Goal: Information Seeking & Learning: Learn about a topic

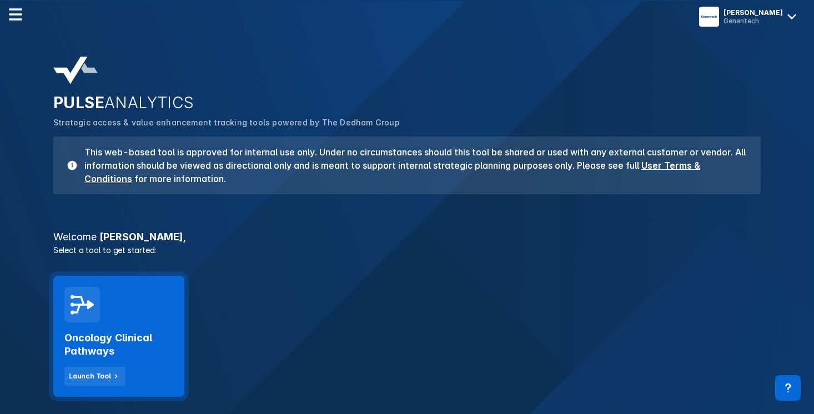
click at [128, 323] on div "Oncology Clinical Pathways Launch Tool" at bounding box center [118, 354] width 109 height 63
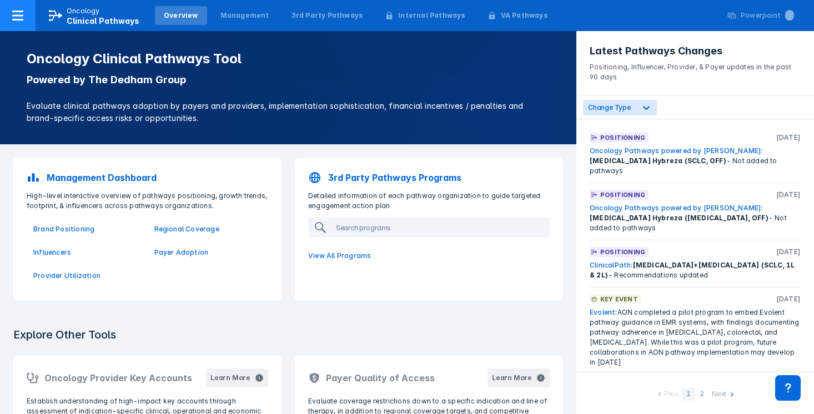
click at [19, 20] on icon at bounding box center [17, 16] width 11 height 10
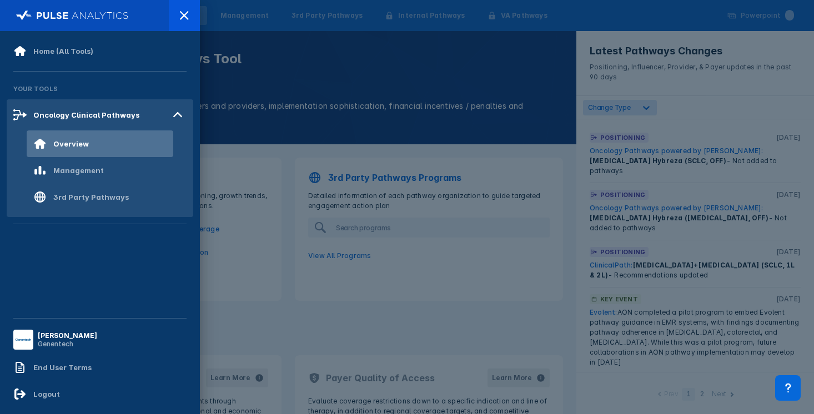
click at [67, 342] on div "Genentech" at bounding box center [67, 344] width 59 height 8
click at [181, 19] on icon at bounding box center [184, 15] width 8 height 8
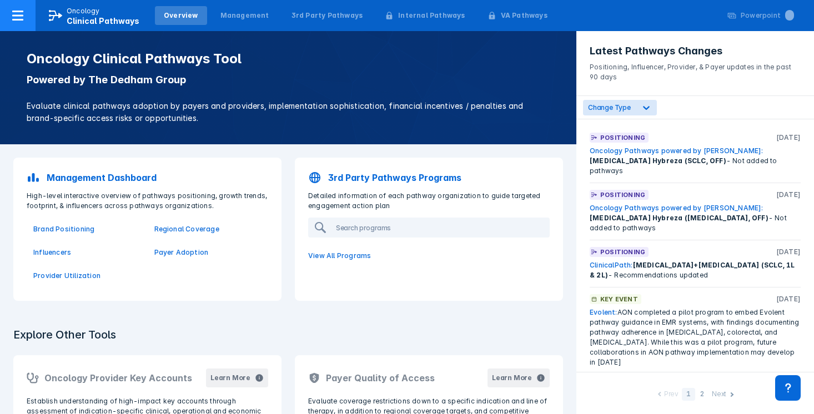
click at [73, 14] on p "Oncology" at bounding box center [83, 11] width 33 height 10
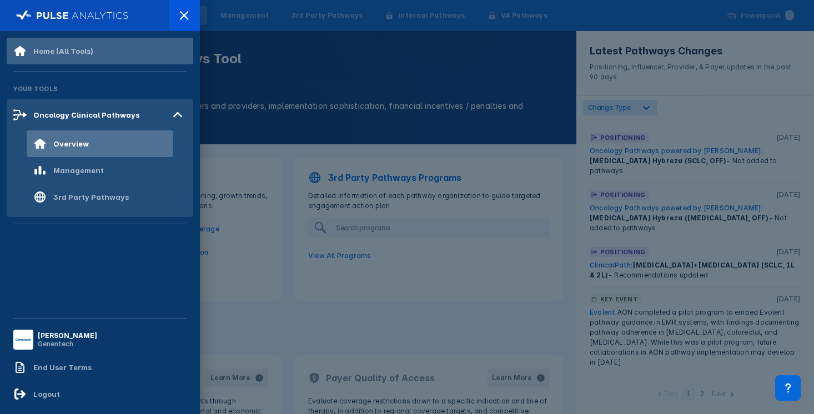
click at [48, 49] on div "Home (All Tools)" at bounding box center [63, 51] width 60 height 9
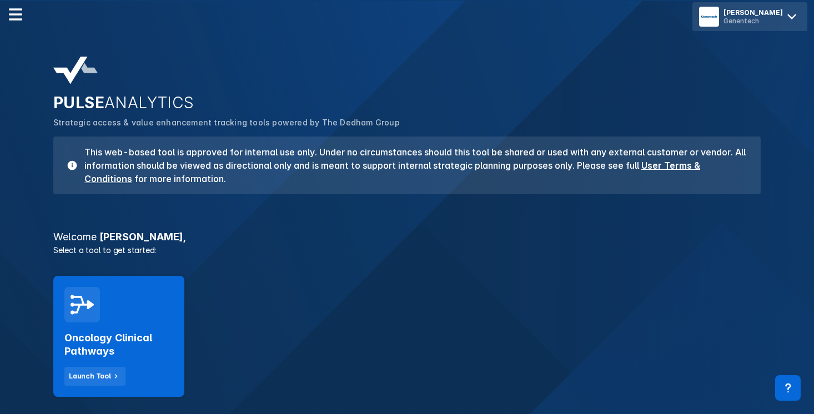
click at [789, 19] on icon at bounding box center [792, 17] width 18 height 18
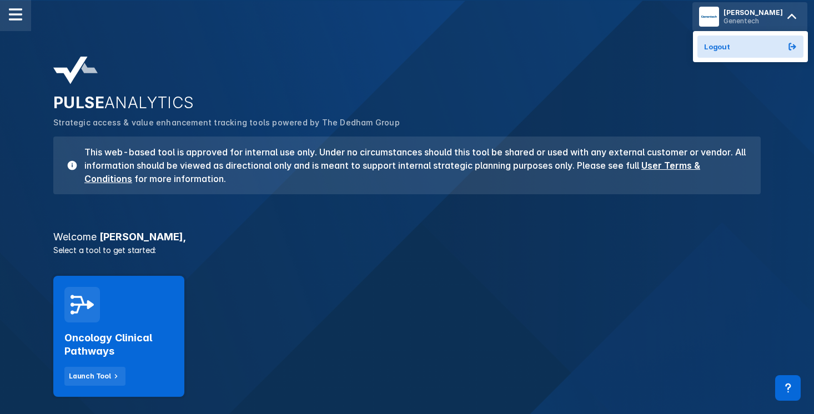
click at [8, 9] on div at bounding box center [15, 15] width 31 height 31
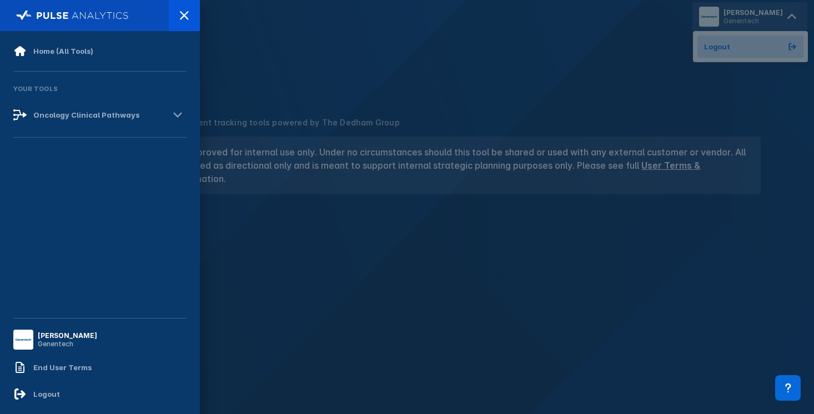
click at [26, 335] on img at bounding box center [24, 340] width 16 height 16
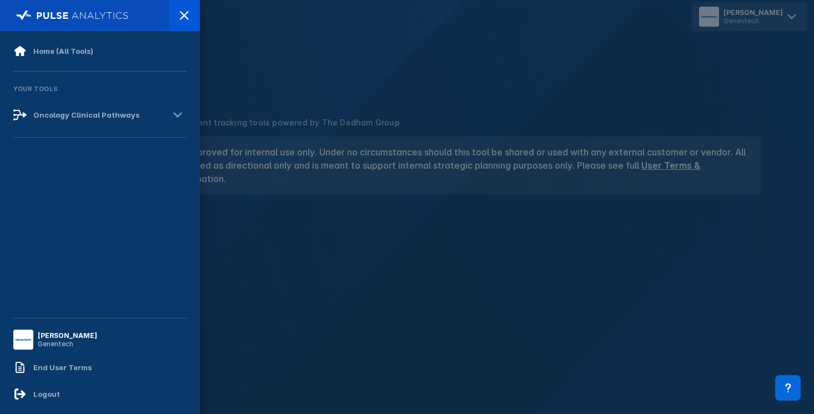
click at [270, 261] on div at bounding box center [407, 207] width 814 height 414
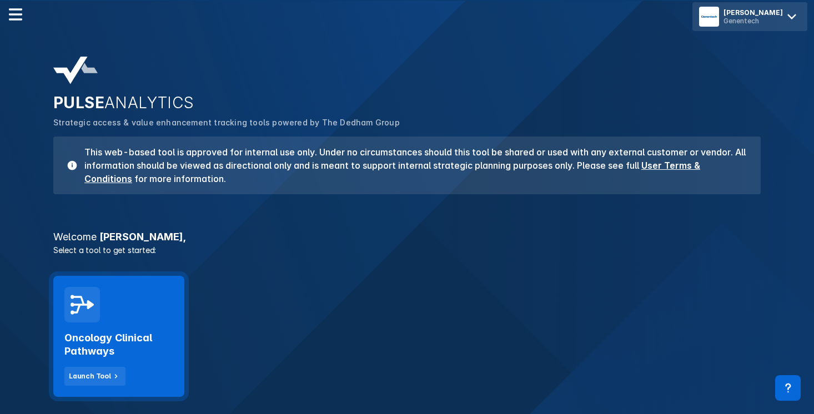
click at [114, 332] on h2 "Oncology Clinical Pathways" at bounding box center [118, 345] width 109 height 27
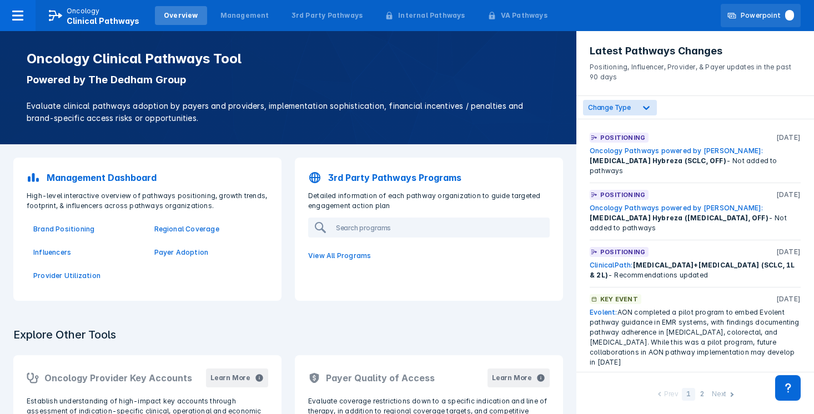
click at [789, 17] on span at bounding box center [789, 15] width 9 height 11
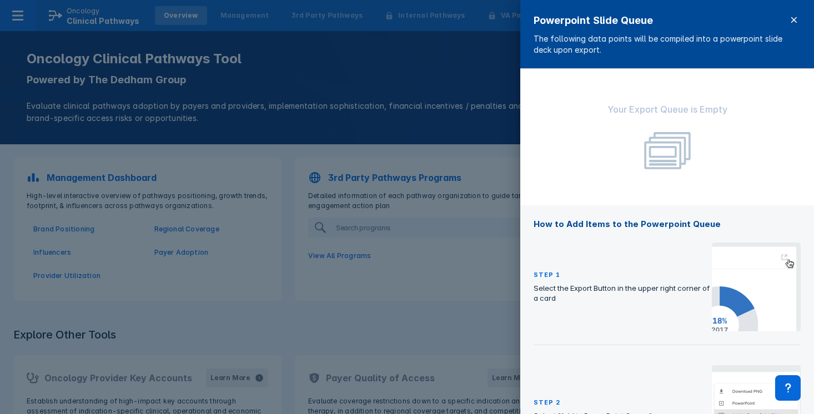
click at [790, 20] on icon at bounding box center [794, 20] width 9 height 9
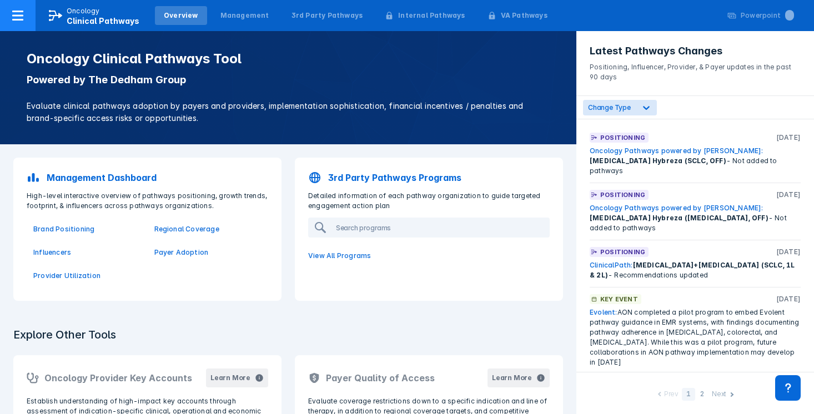
click at [22, 17] on icon at bounding box center [17, 15] width 13 height 13
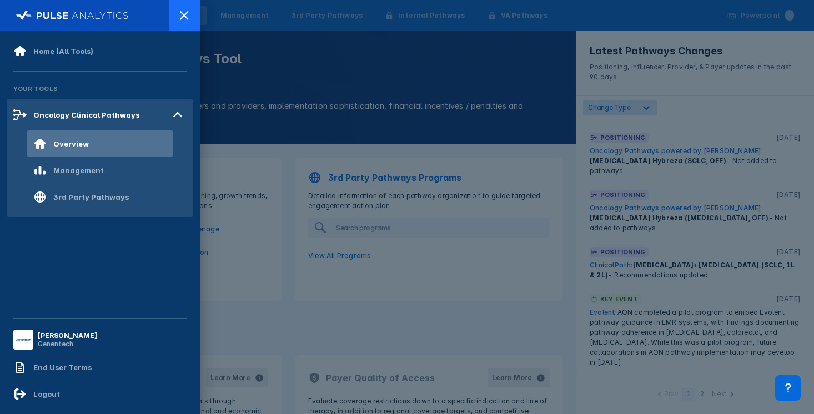
click at [176, 13] on div at bounding box center [184, 15] width 31 height 31
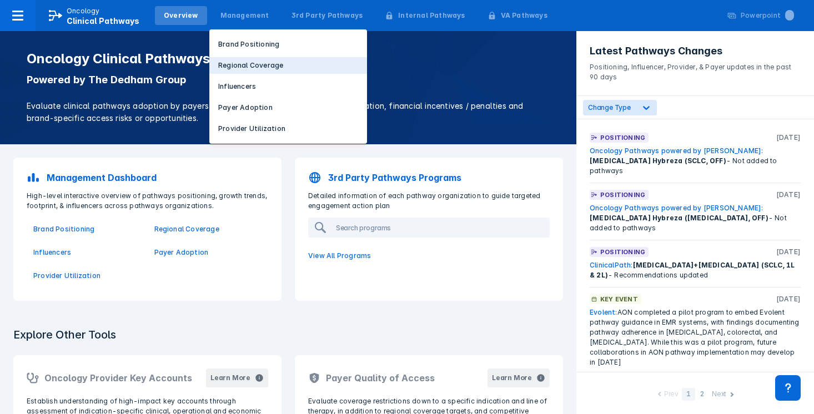
click at [233, 68] on p "Regional Coverage" at bounding box center [250, 66] width 65 height 10
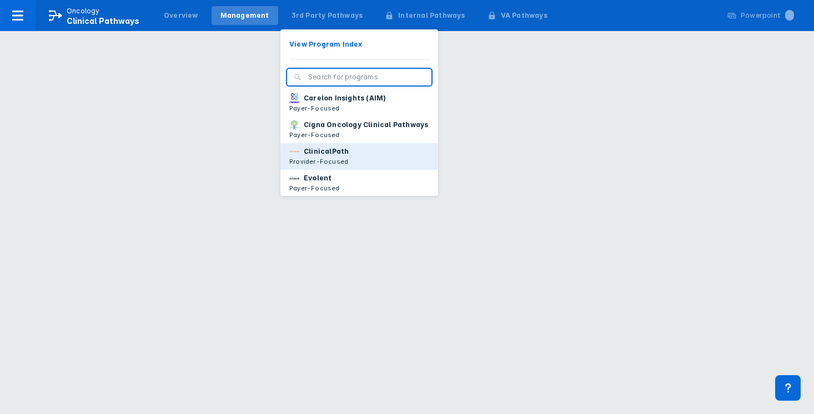
click at [328, 156] on p "ClinicalPath" at bounding box center [326, 152] width 45 height 10
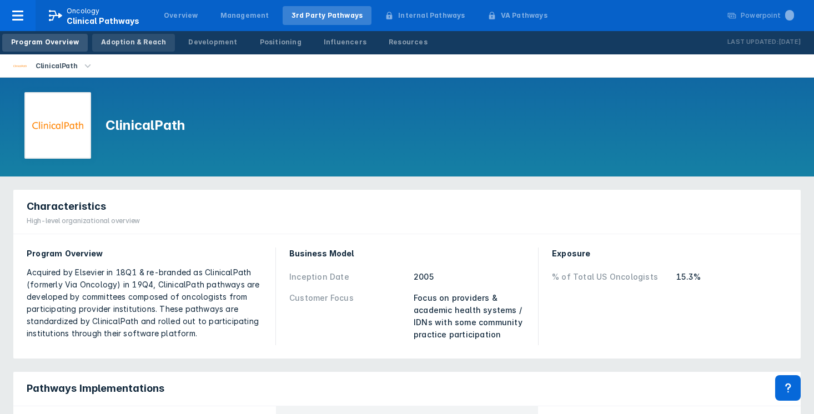
click at [125, 34] on link "Adoption & Reach" at bounding box center [133, 43] width 83 height 18
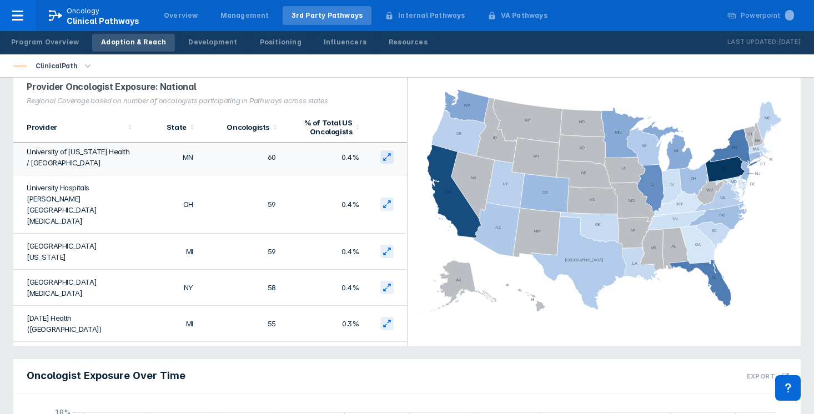
scroll to position [444, 0]
click at [387, 353] on icon at bounding box center [387, 357] width 9 height 9
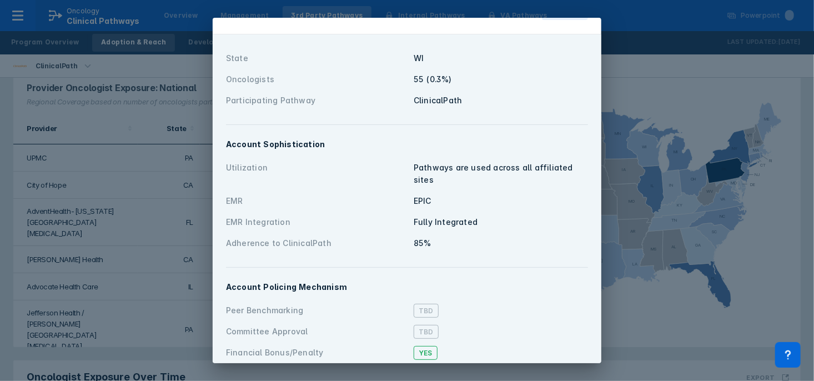
scroll to position [0, 0]
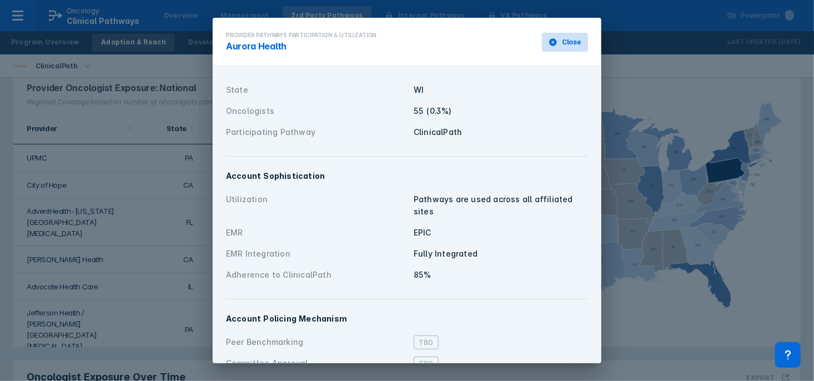
click at [563, 39] on span "Close" at bounding box center [571, 42] width 19 height 10
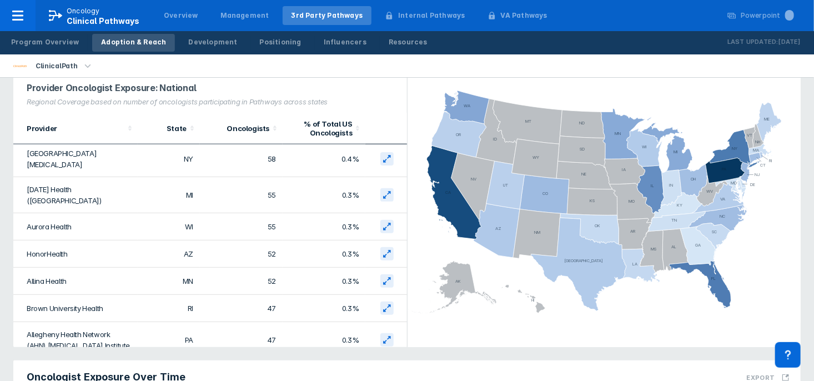
scroll to position [590, 0]
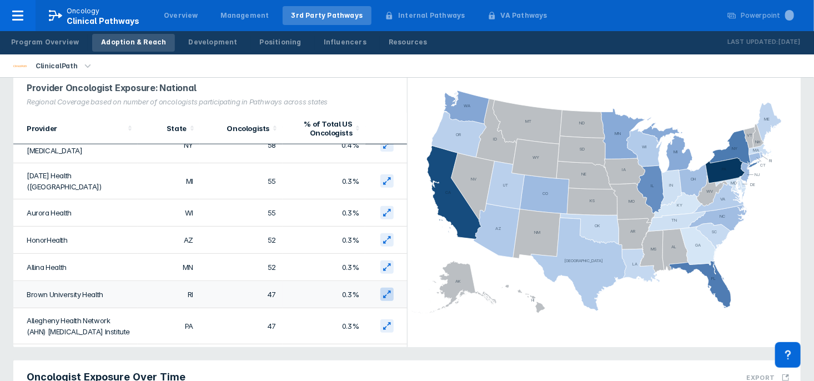
click at [386, 290] on icon at bounding box center [387, 294] width 9 height 9
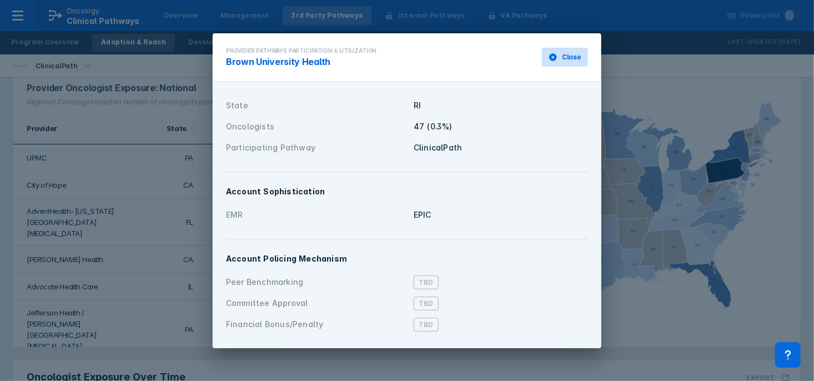
click at [570, 57] on span "Close" at bounding box center [571, 57] width 19 height 10
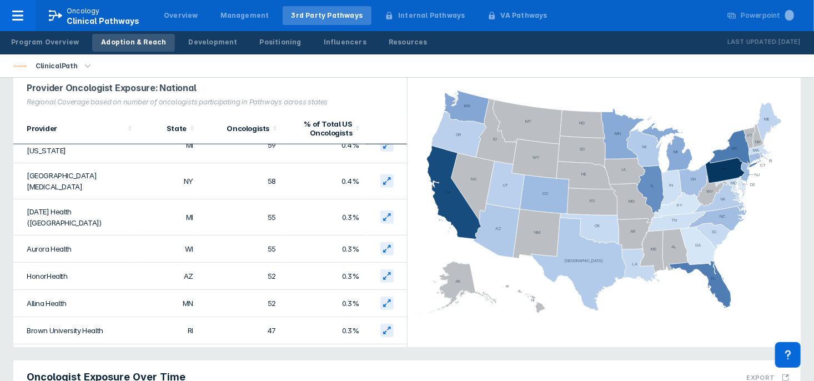
scroll to position [577, 0]
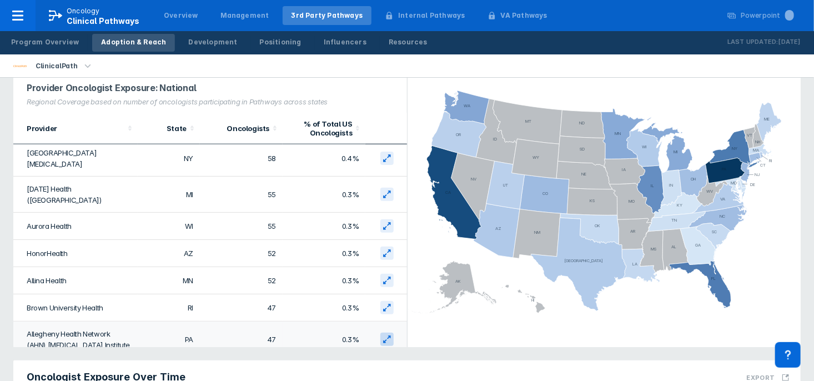
click at [387, 335] on icon at bounding box center [387, 339] width 9 height 9
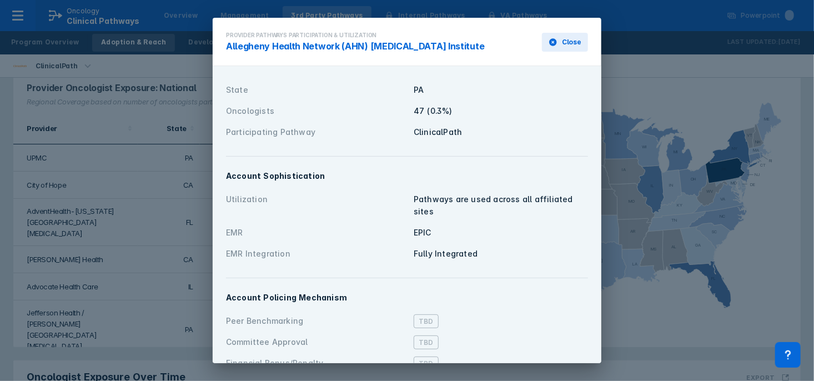
scroll to position [11, 0]
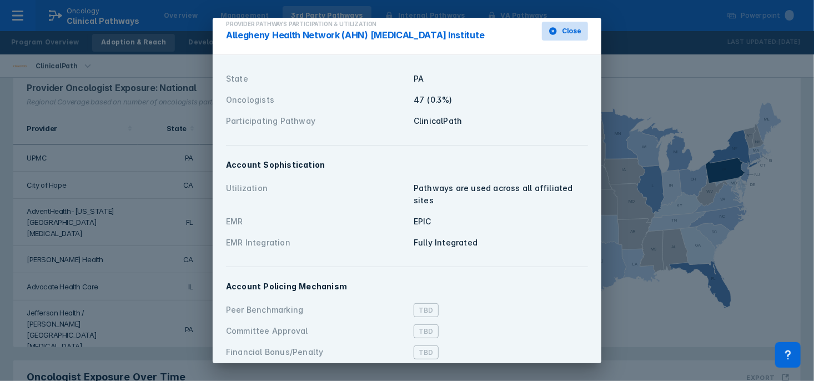
click at [570, 33] on span "Close" at bounding box center [571, 31] width 19 height 10
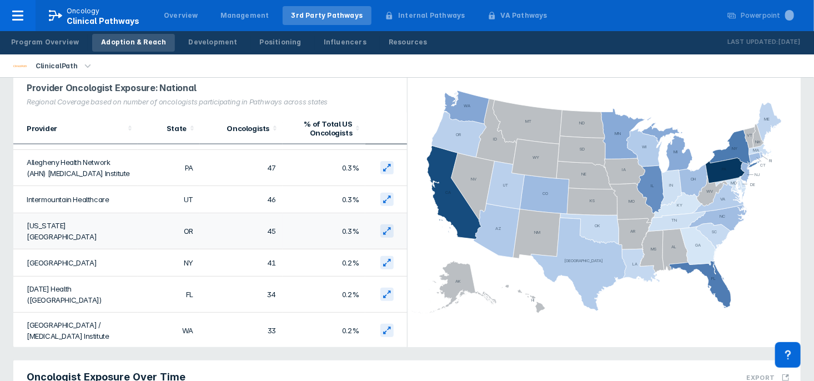
scroll to position [749, 0]
click at [387, 326] on icon at bounding box center [387, 330] width 9 height 9
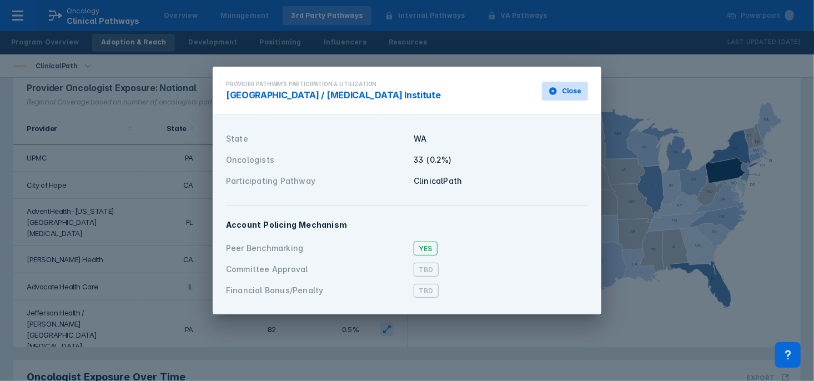
click at [577, 89] on span "Close" at bounding box center [571, 91] width 19 height 10
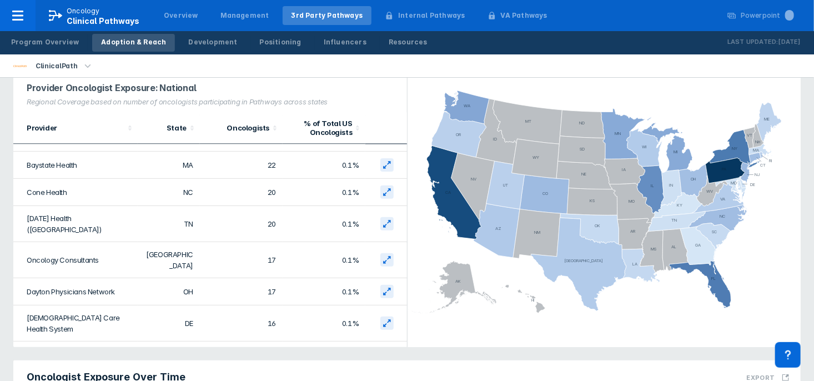
scroll to position [1209, 0]
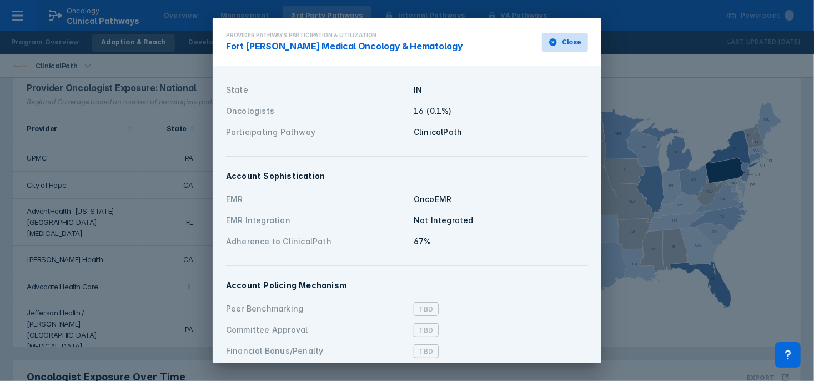
click at [571, 45] on span "Close" at bounding box center [571, 42] width 19 height 10
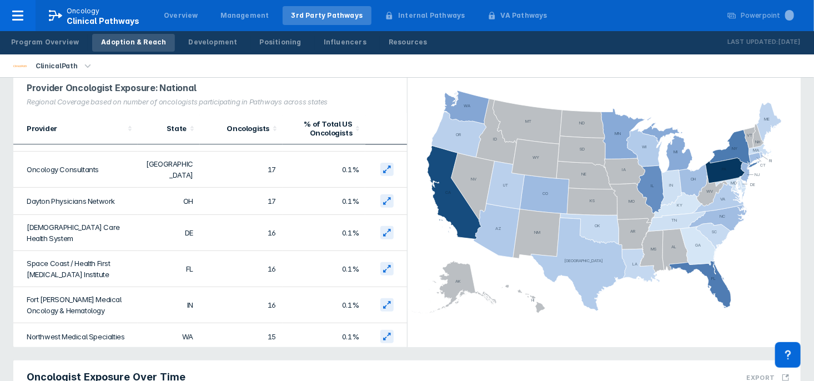
scroll to position [1296, 0]
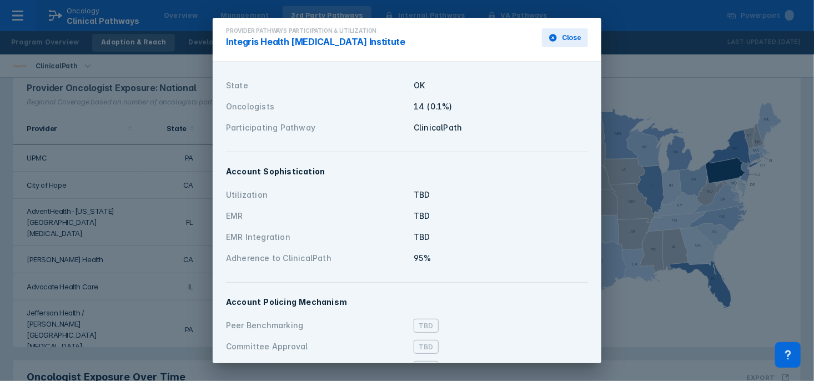
scroll to position [9, 0]
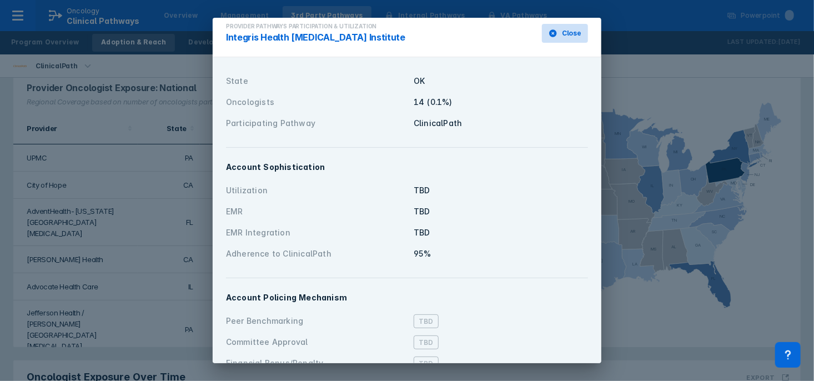
click at [570, 28] on span "Close" at bounding box center [571, 33] width 19 height 10
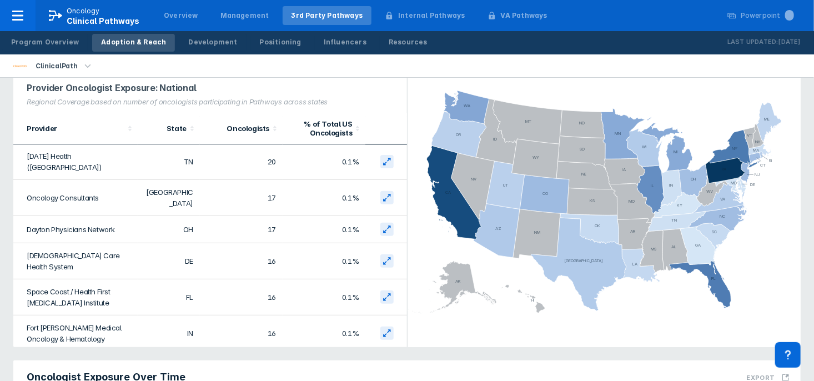
scroll to position [1346, 0]
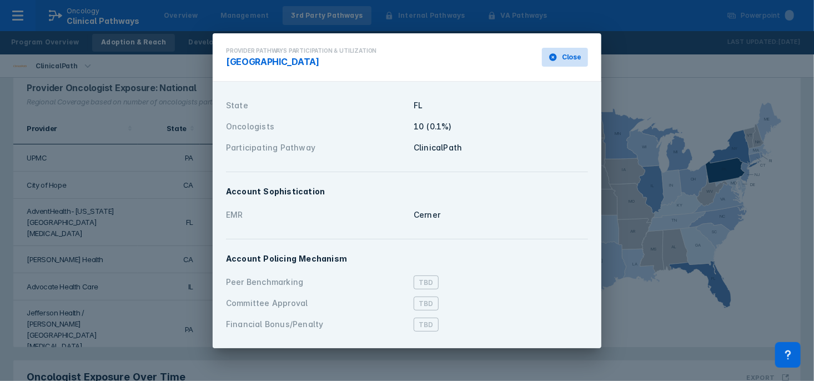
click at [568, 55] on span "Close" at bounding box center [571, 57] width 19 height 10
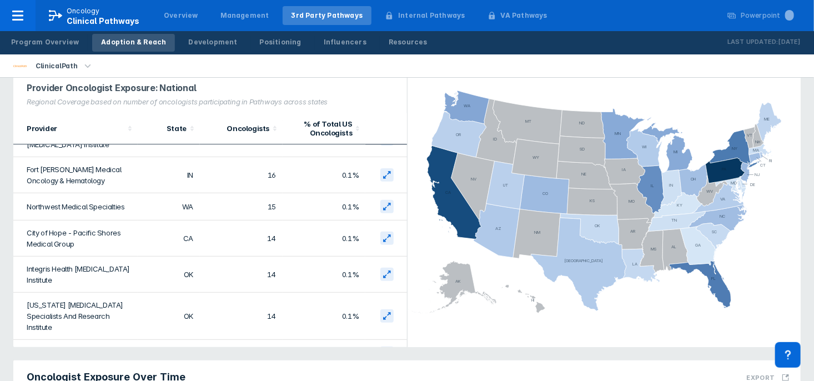
scroll to position [1450, 0]
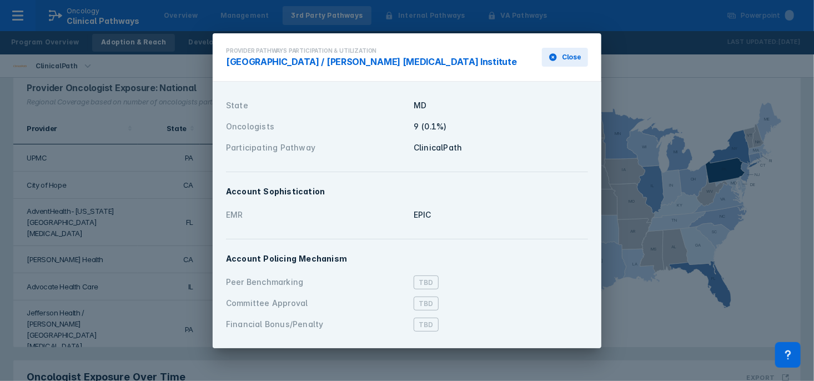
click at [557, 75] on div "Provider Pathways Participation & Utilization [GEOGRAPHIC_DATA] / [PERSON_NAME]…" at bounding box center [406, 57] width 375 height 35
click at [565, 61] on span "Close" at bounding box center [571, 57] width 19 height 10
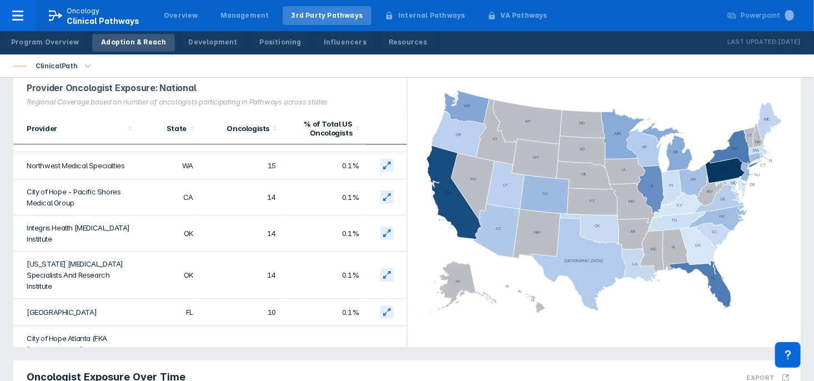
scroll to position [1470, 0]
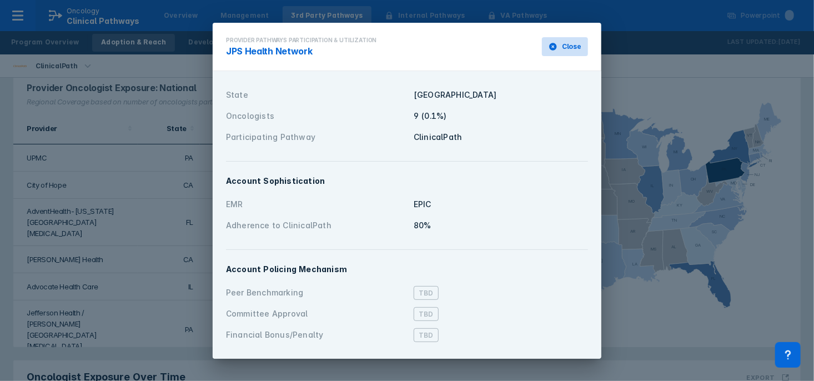
click at [567, 44] on span "Close" at bounding box center [571, 47] width 19 height 10
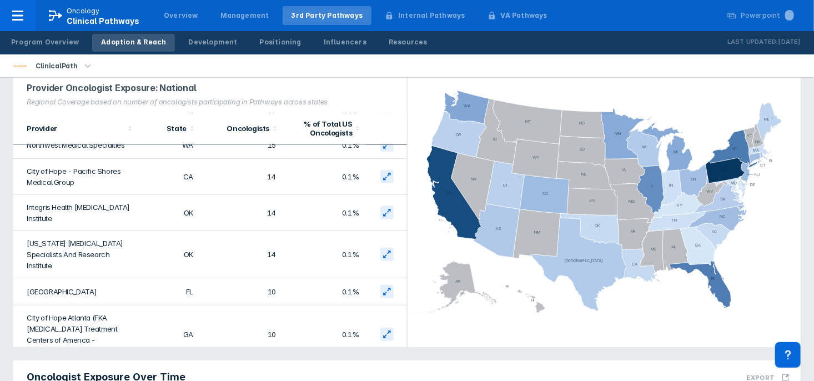
scroll to position [1494, 0]
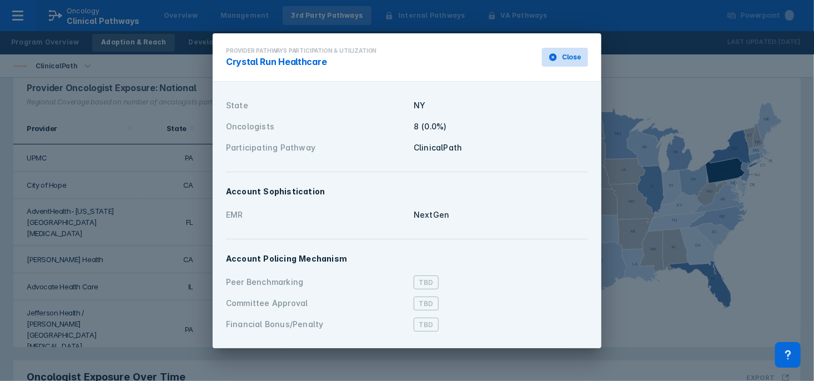
click at [577, 54] on span "Close" at bounding box center [571, 57] width 19 height 10
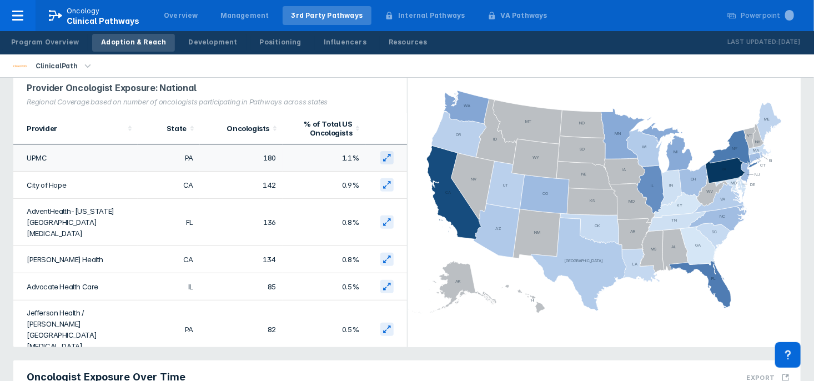
click at [398, 158] on td at bounding box center [386, 157] width 42 height 27
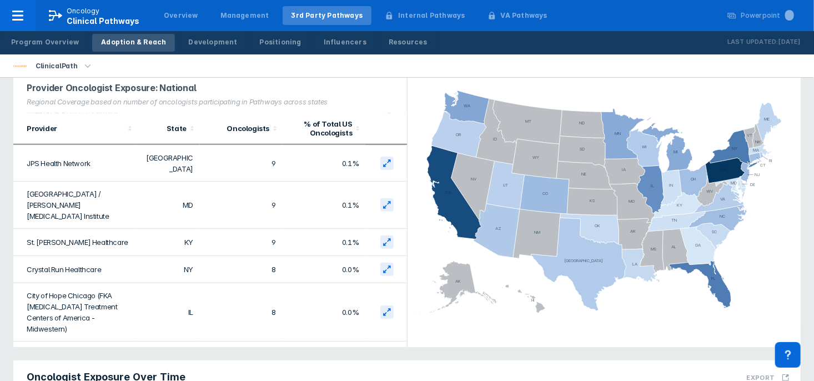
scroll to position [1708, 0]
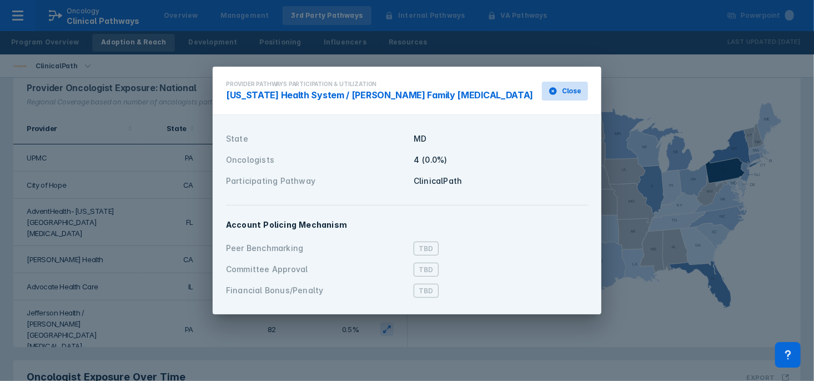
click at [561, 91] on button "Close" at bounding box center [565, 91] width 46 height 19
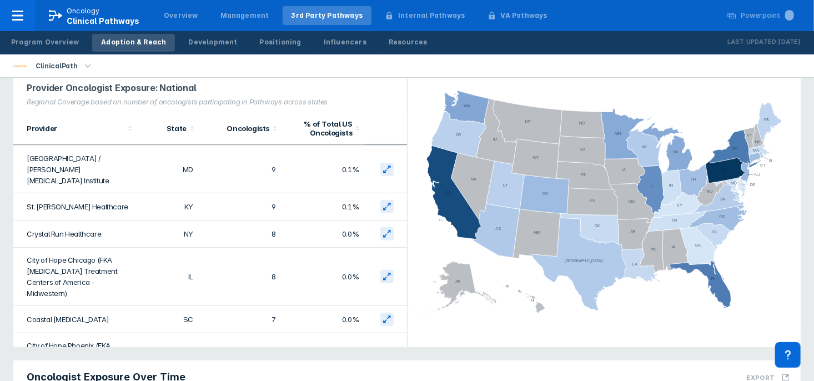
scroll to position [1726, 0]
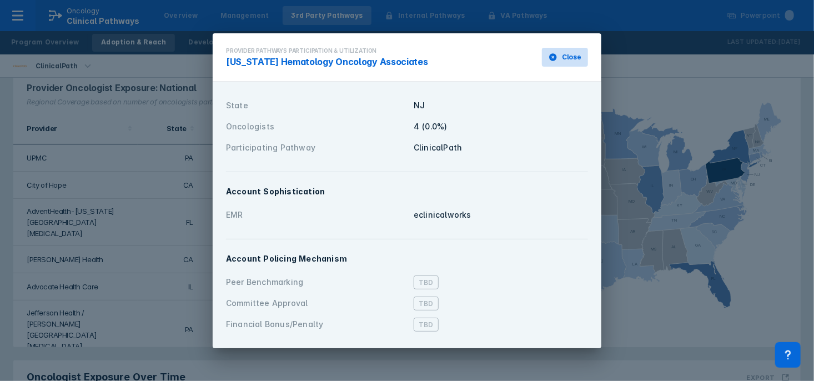
click at [567, 56] on span "Close" at bounding box center [571, 57] width 19 height 10
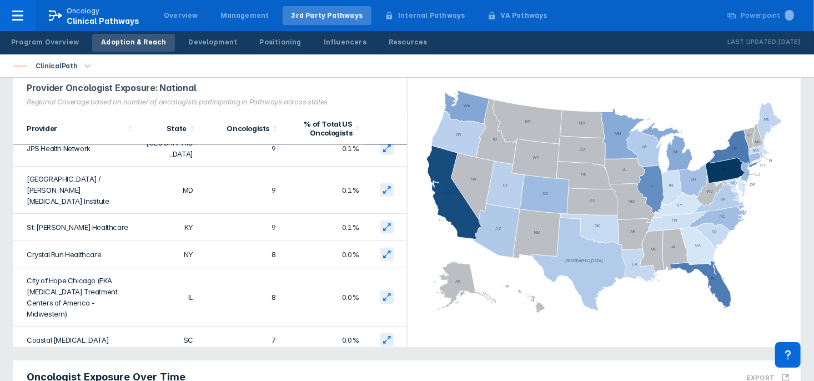
scroll to position [1724, 0]
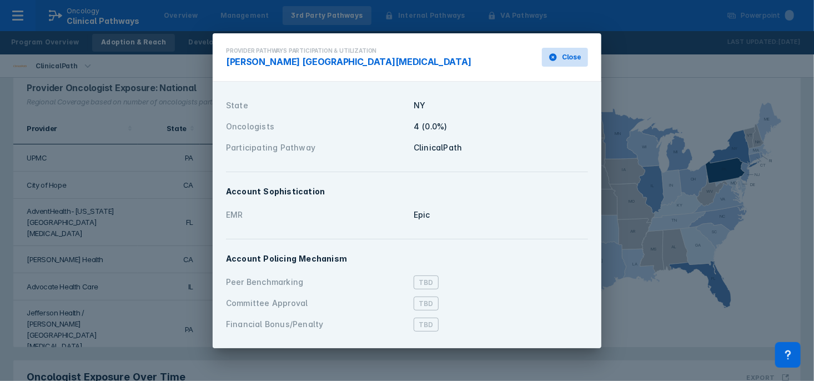
click at [569, 57] on span "Close" at bounding box center [571, 57] width 19 height 10
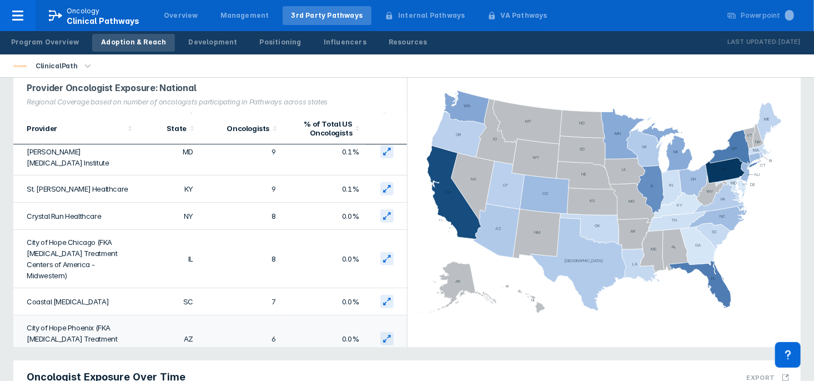
scroll to position [1810, 0]
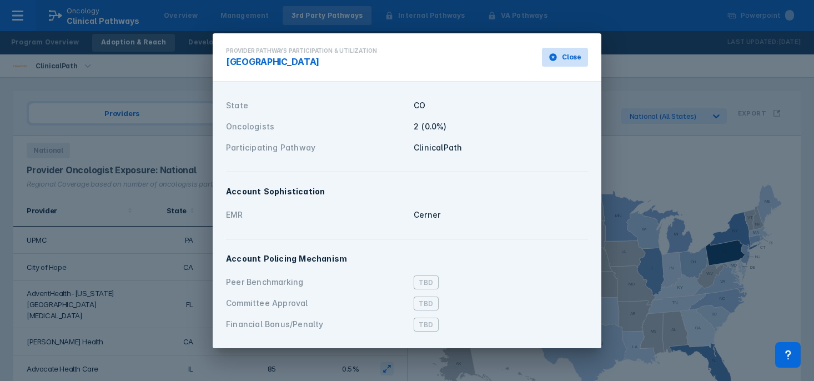
scroll to position [82, 0]
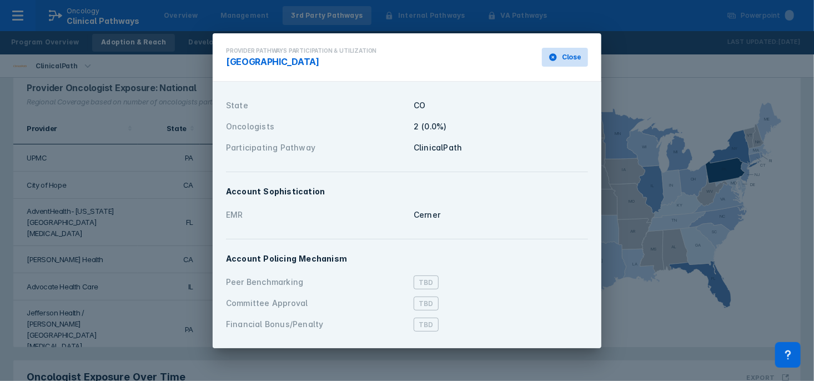
click at [569, 57] on span "Close" at bounding box center [571, 57] width 19 height 10
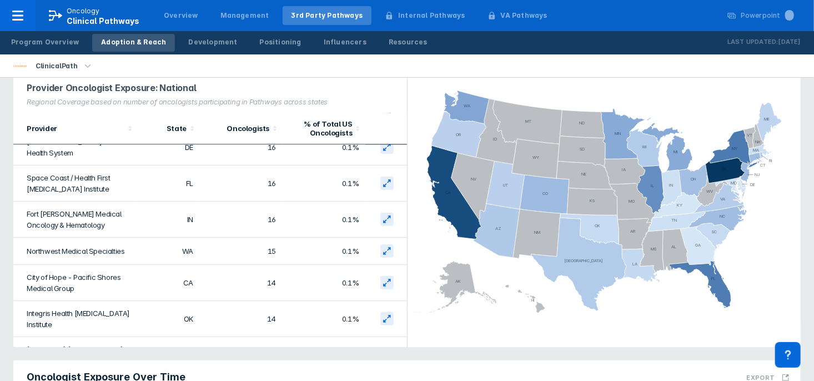
scroll to position [1810, 0]
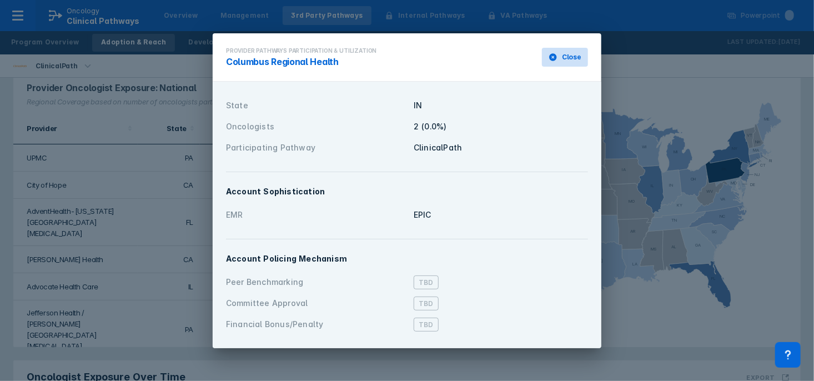
click at [570, 53] on span "Close" at bounding box center [571, 57] width 19 height 10
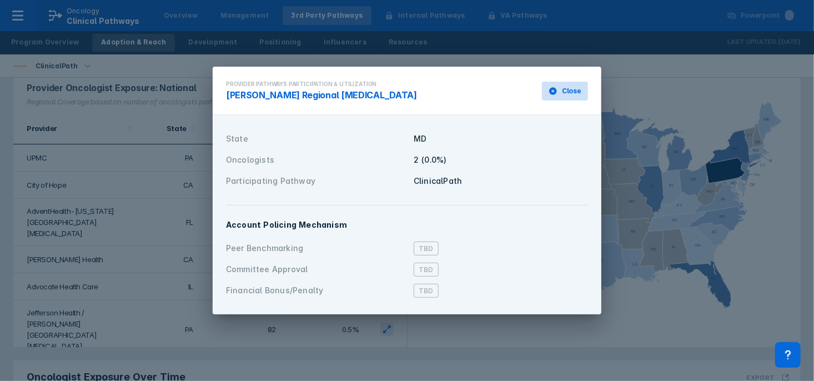
click at [574, 87] on span "Close" at bounding box center [571, 91] width 19 height 10
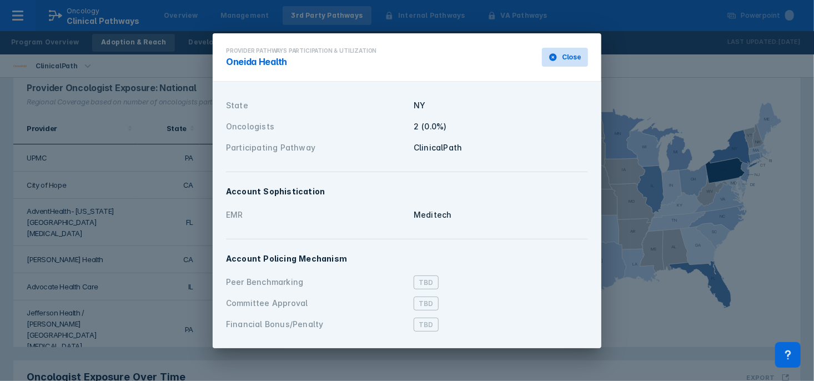
click at [569, 55] on span "Close" at bounding box center [571, 57] width 19 height 10
